Goal: Navigation & Orientation: Find specific page/section

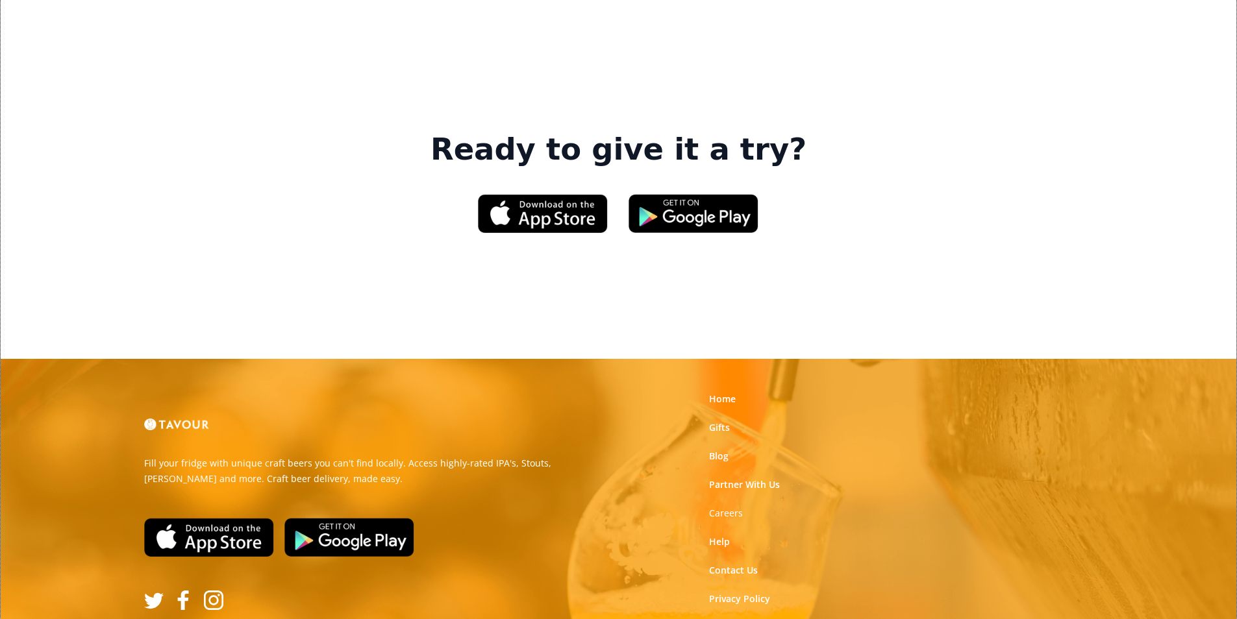
scroll to position [1965, 0]
click at [738, 506] on strong "Careers" at bounding box center [726, 512] width 34 height 12
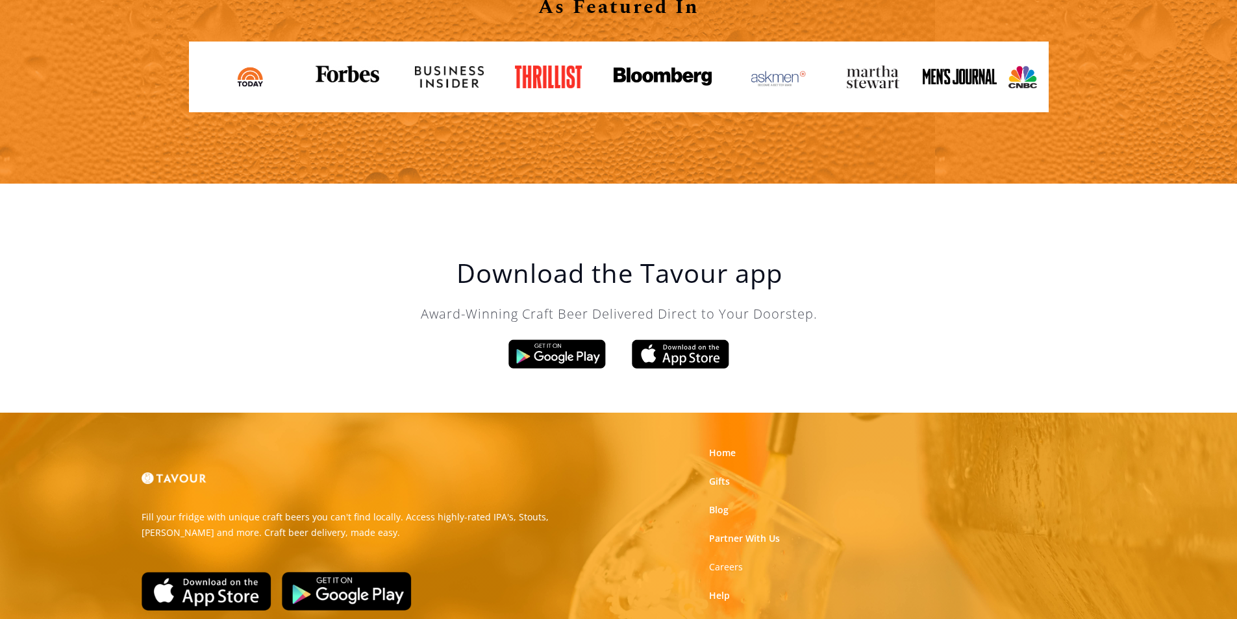
scroll to position [2202, 0]
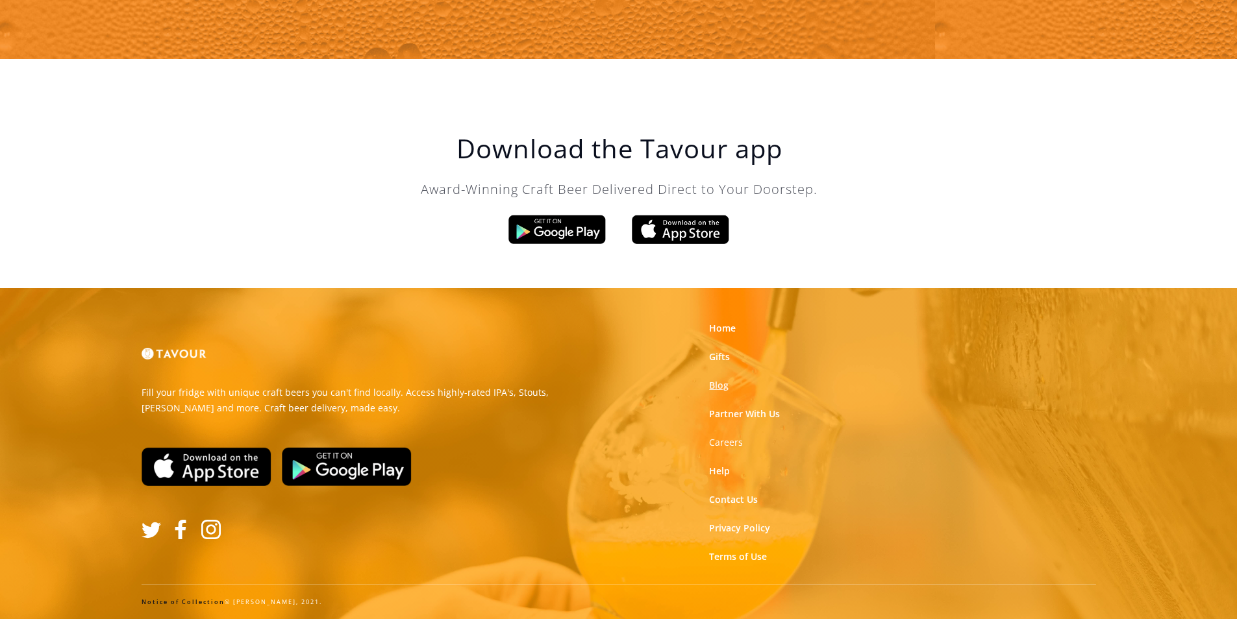
click at [716, 383] on link "Blog" at bounding box center [718, 385] width 19 height 13
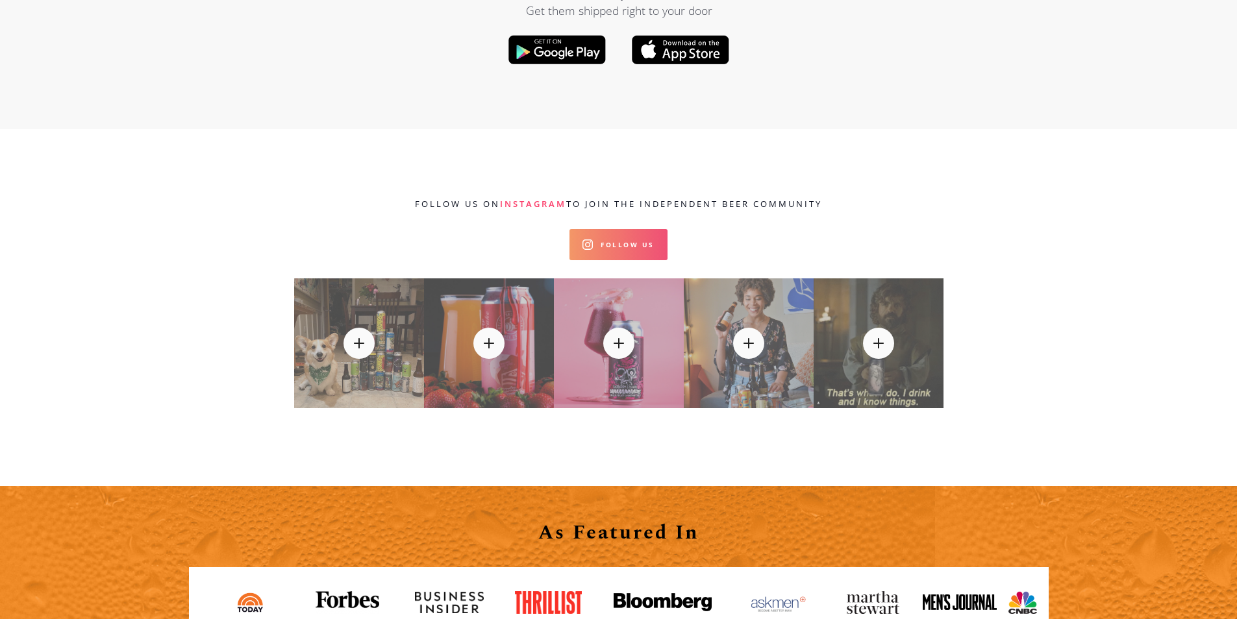
click at [639, 229] on link "Follow Us" at bounding box center [618, 244] width 98 height 31
